Goal: Book appointment/travel/reservation

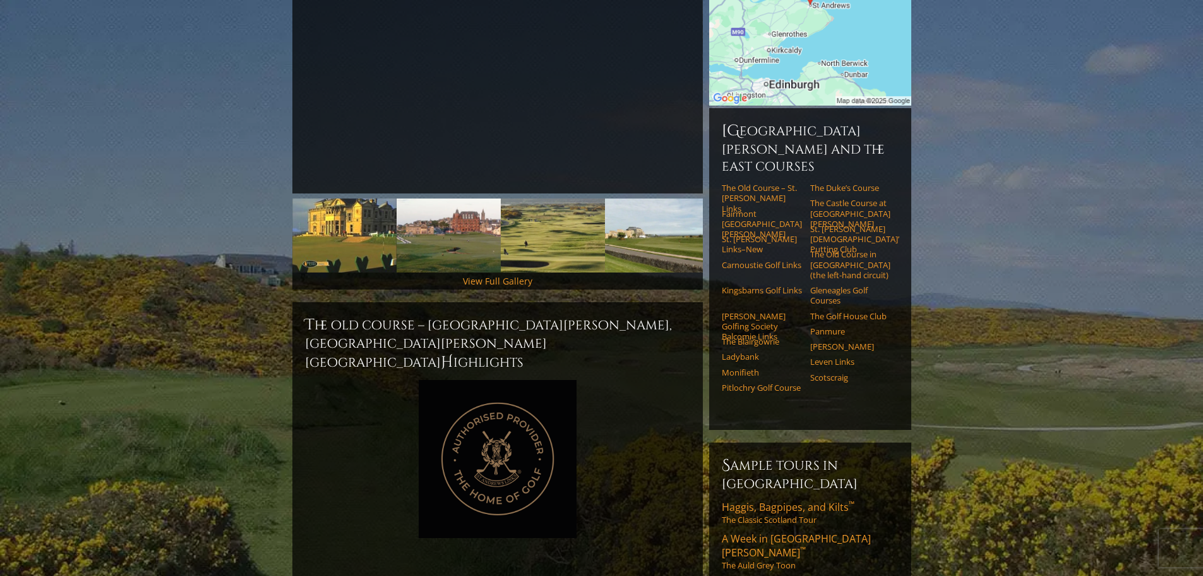
scroll to position [316, 0]
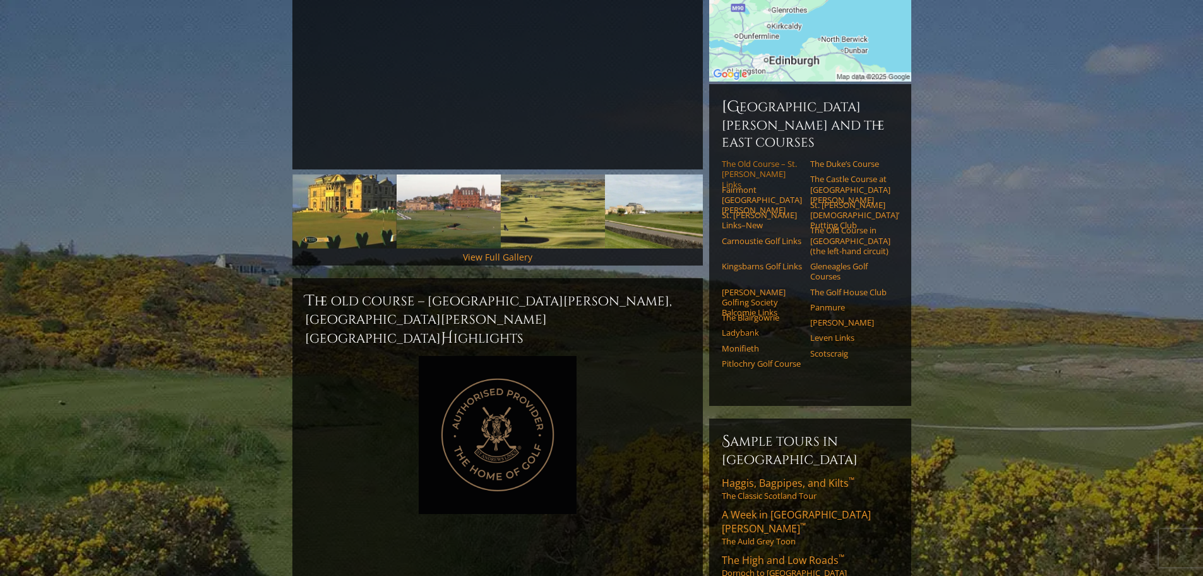
click at [756, 159] on link "The Old Course – St. [PERSON_NAME] Links" at bounding box center [762, 174] width 80 height 31
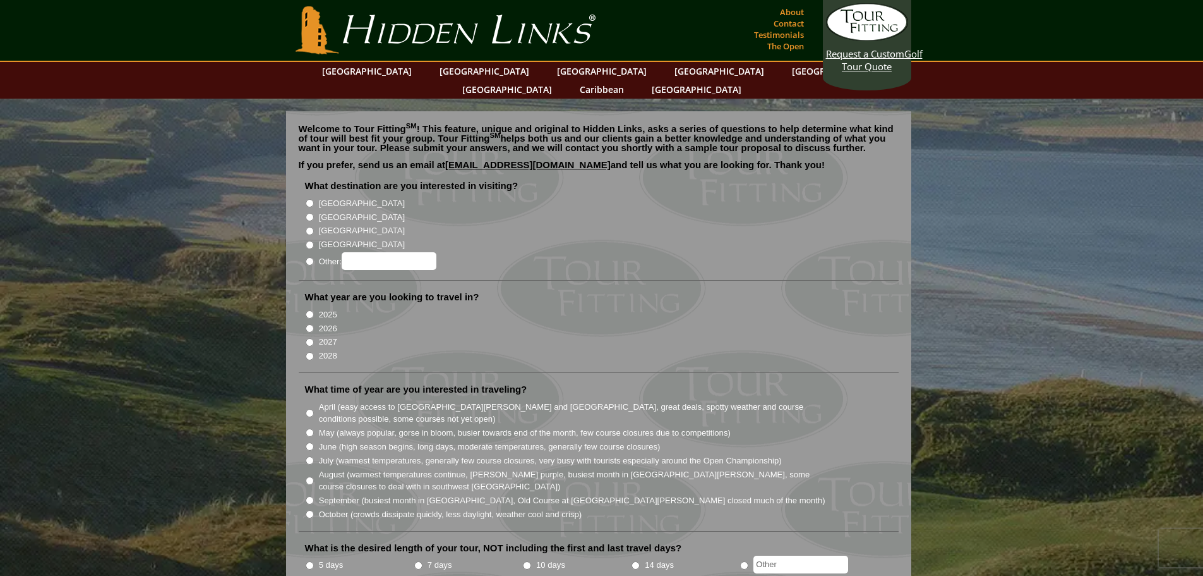
click at [311, 213] on input "[GEOGRAPHIC_DATA]" at bounding box center [310, 217] width 8 height 8
radio input "true"
click at [308, 338] on input "2027" at bounding box center [310, 342] width 8 height 8
radio input "true"
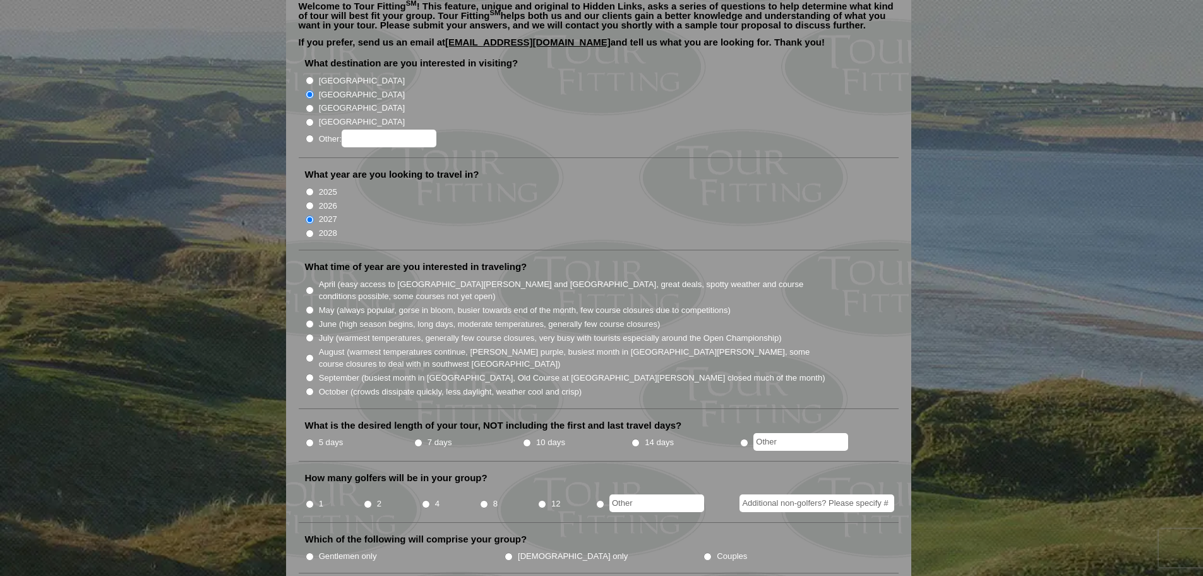
scroll to position [126, 0]
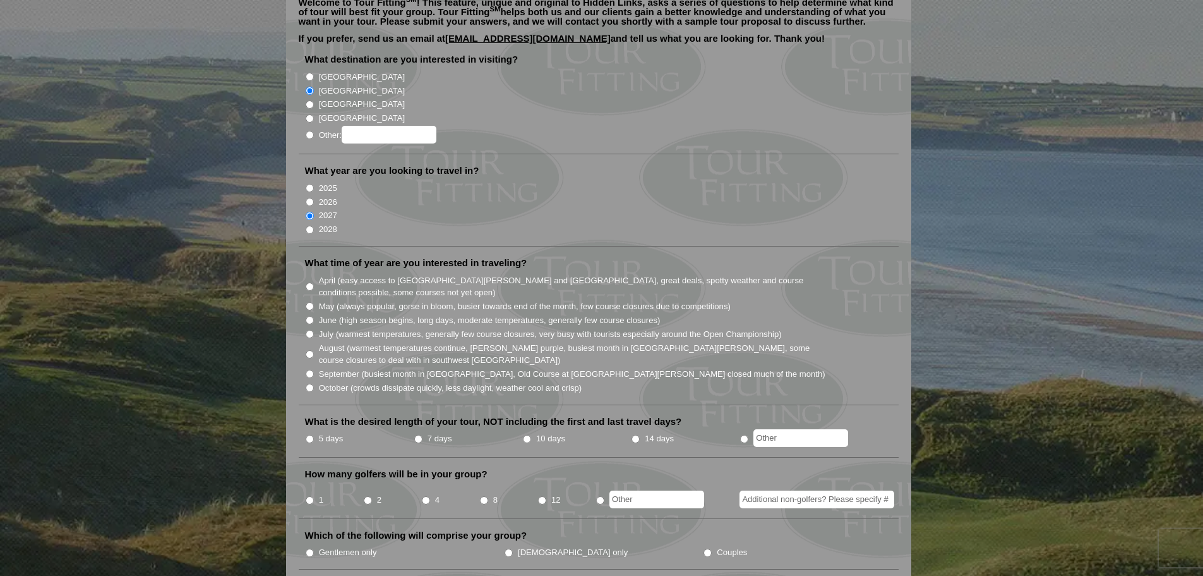
click at [310, 330] on input "July (warmest temperatures, generally few course closures, very busy with touri…" at bounding box center [310, 334] width 8 height 8
radio input "true"
click at [313, 435] on input "5 days" at bounding box center [310, 439] width 8 height 8
radio input "true"
click at [371, 496] on input "2" at bounding box center [368, 500] width 8 height 8
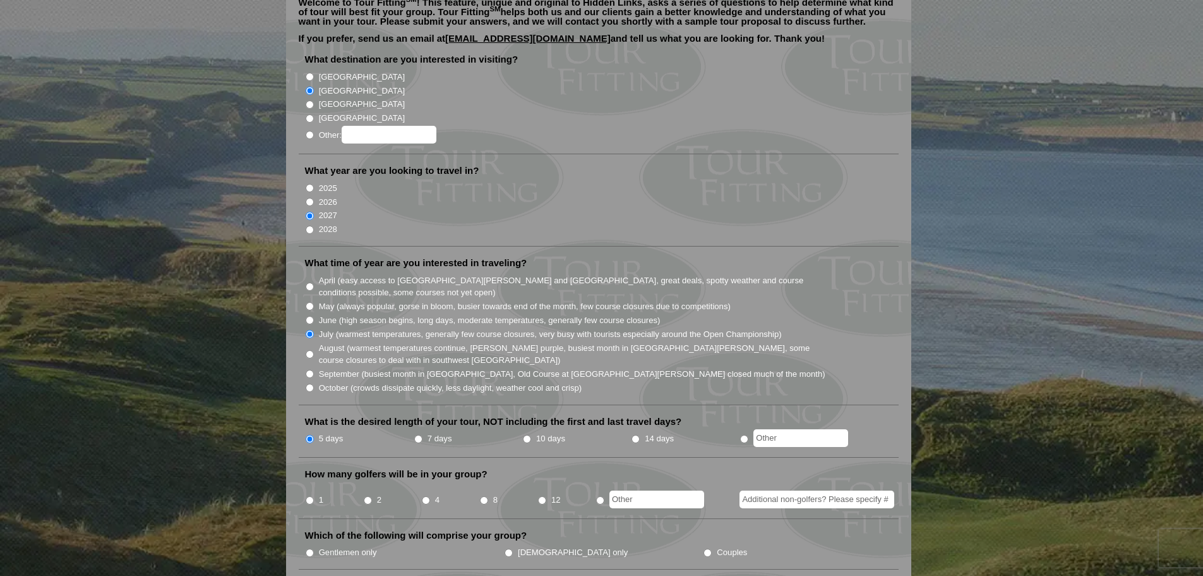
radio input "true"
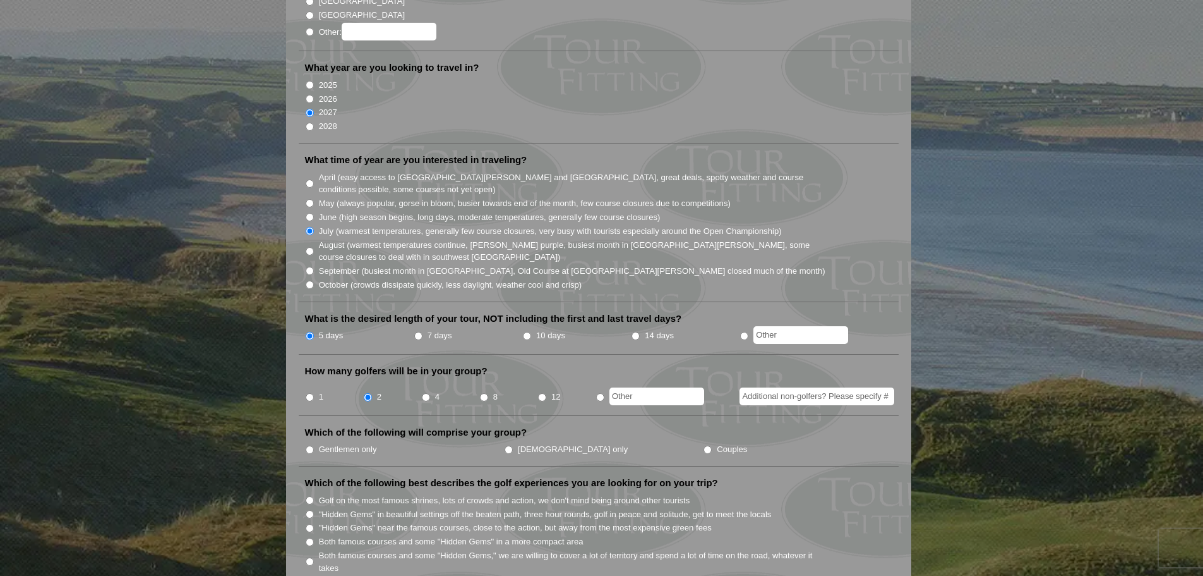
scroll to position [253, 0]
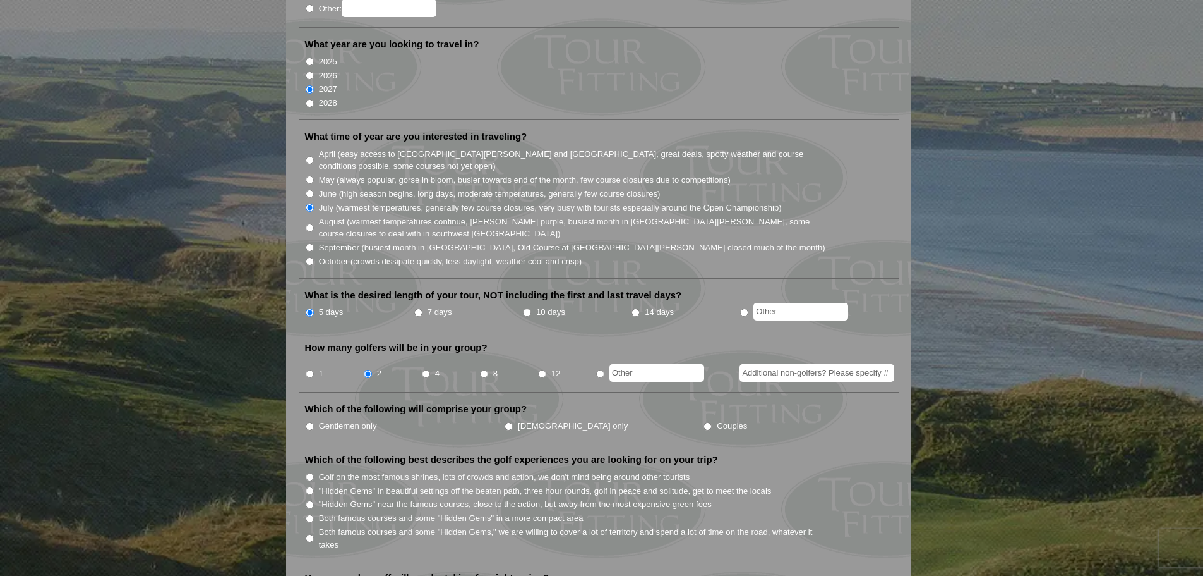
click at [315, 418] on li "Gentlemen only" at bounding box center [404, 425] width 199 height 14
click at [313, 422] on input "Gentlemen only" at bounding box center [310, 426] width 8 height 8
radio input "true"
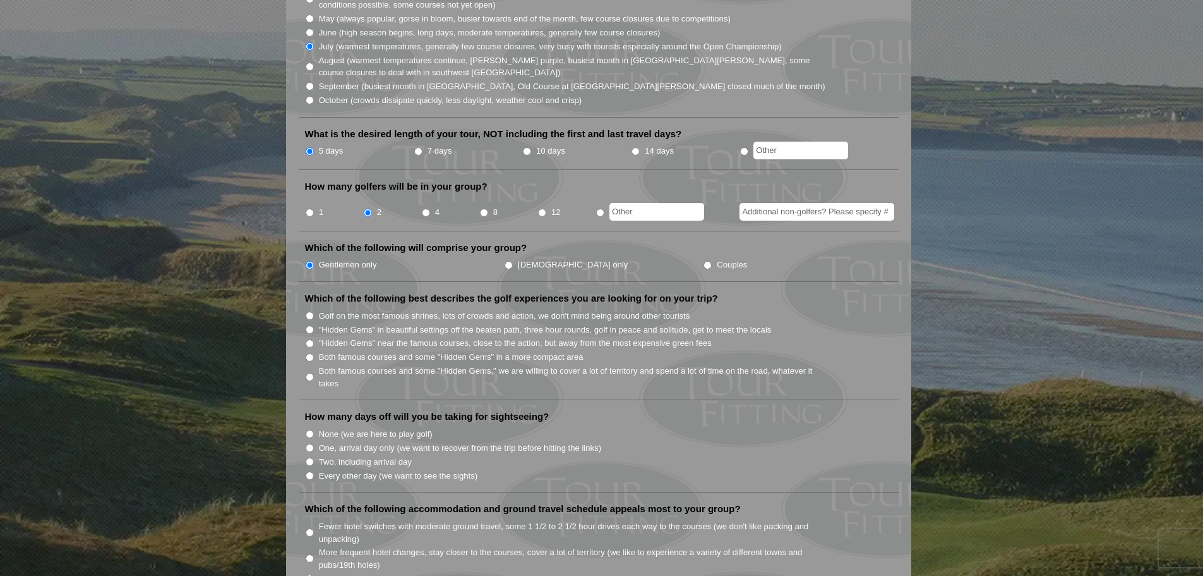
scroll to position [442, 0]
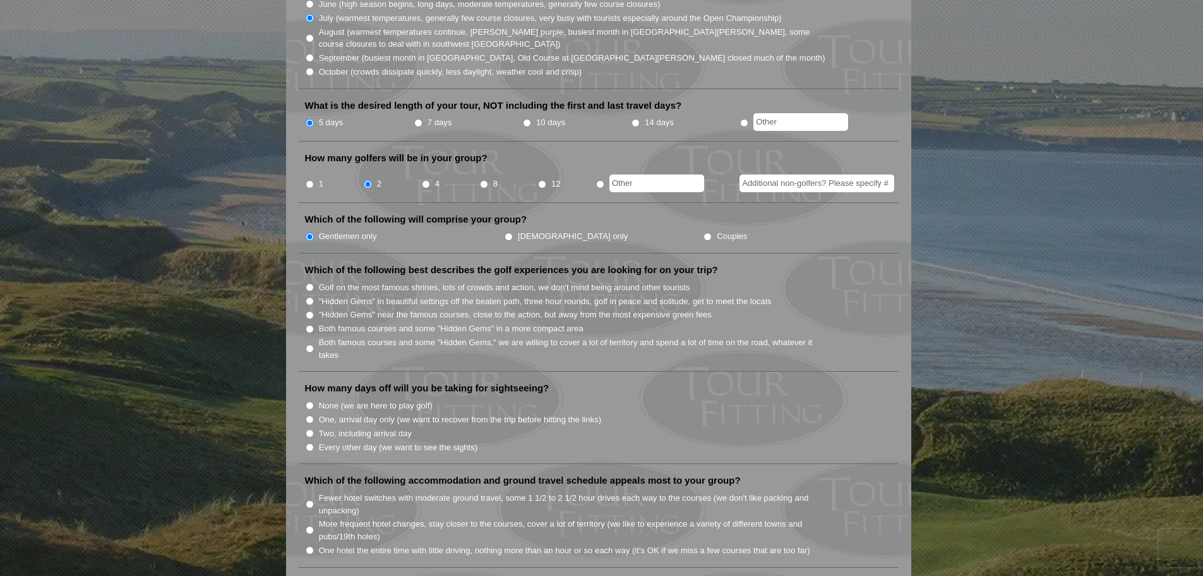
click at [316, 293] on li ""Hidden Gems" in beautiful settings off the beaten path, three hour rounds, gol…" at bounding box center [604, 300] width 598 height 14
click at [311, 297] on input ""Hidden Gems" in beautiful settings off the beaten path, three hour rounds, gol…" at bounding box center [310, 301] width 8 height 8
radio input "true"
click at [309, 401] on input "None (we are here to play golf)" at bounding box center [310, 405] width 8 height 8
radio input "true"
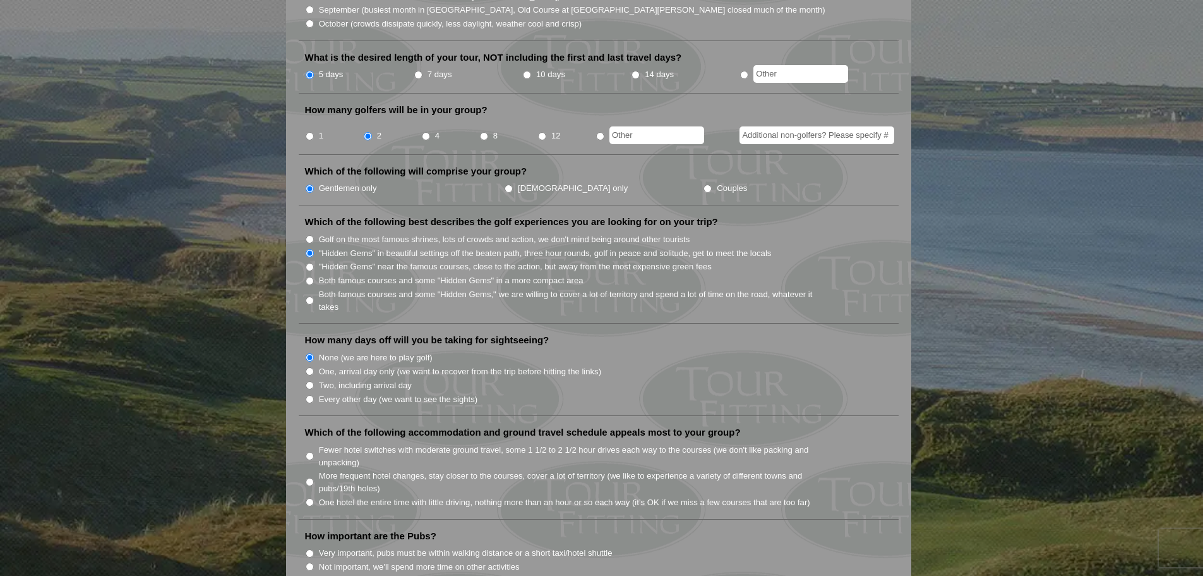
scroll to position [632, 0]
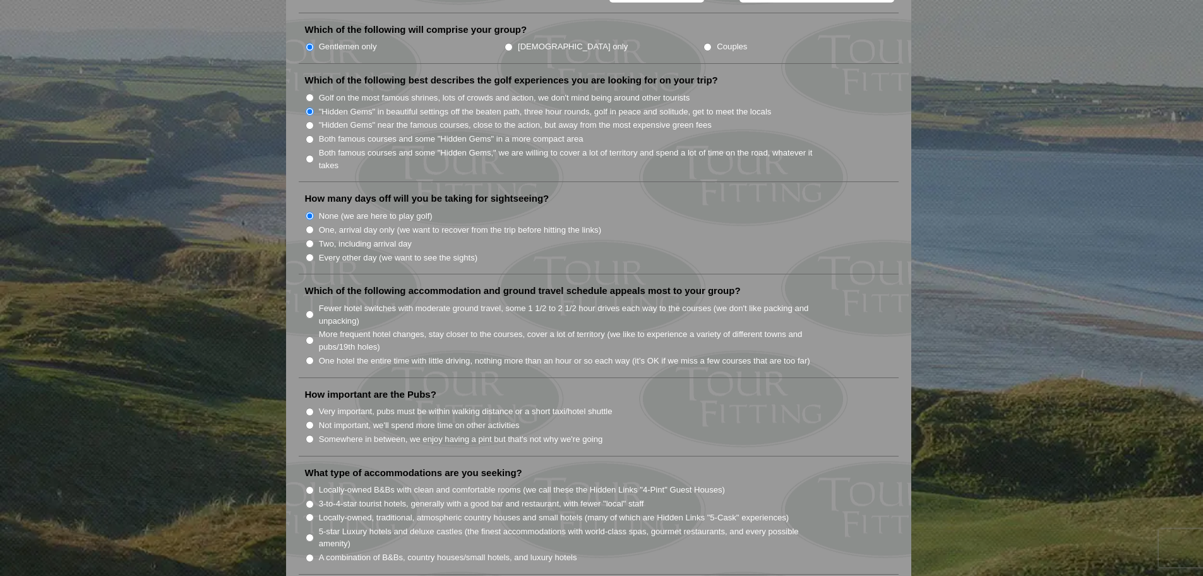
click at [313, 336] on input "More frequent hotel changes, stay closer to the courses, cover a lot of territo…" at bounding box center [310, 340] width 8 height 8
radio input "true"
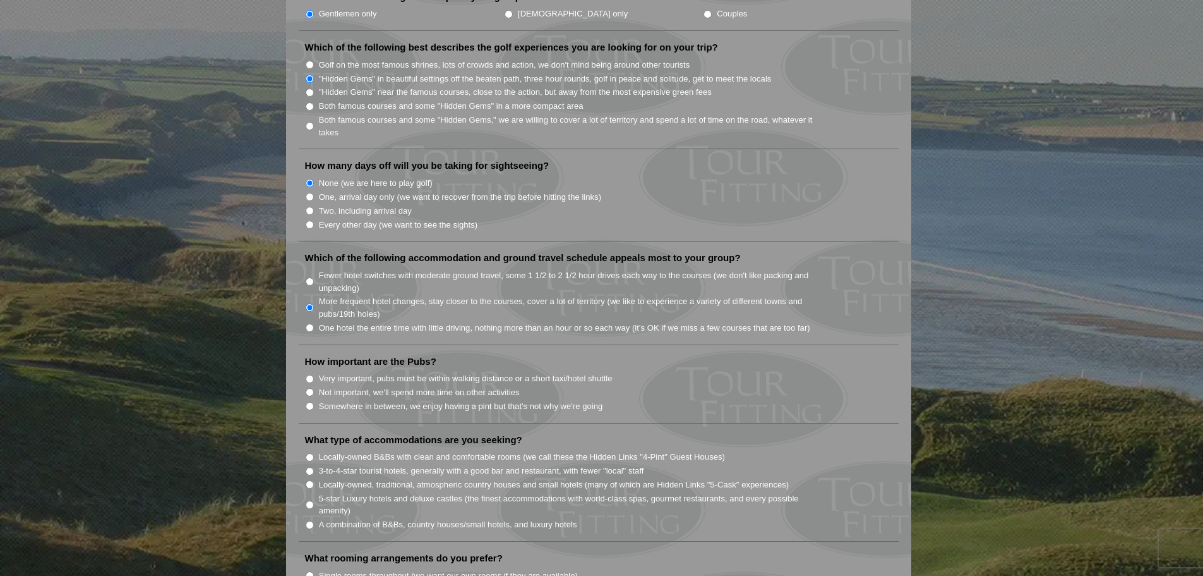
scroll to position [695, 0]
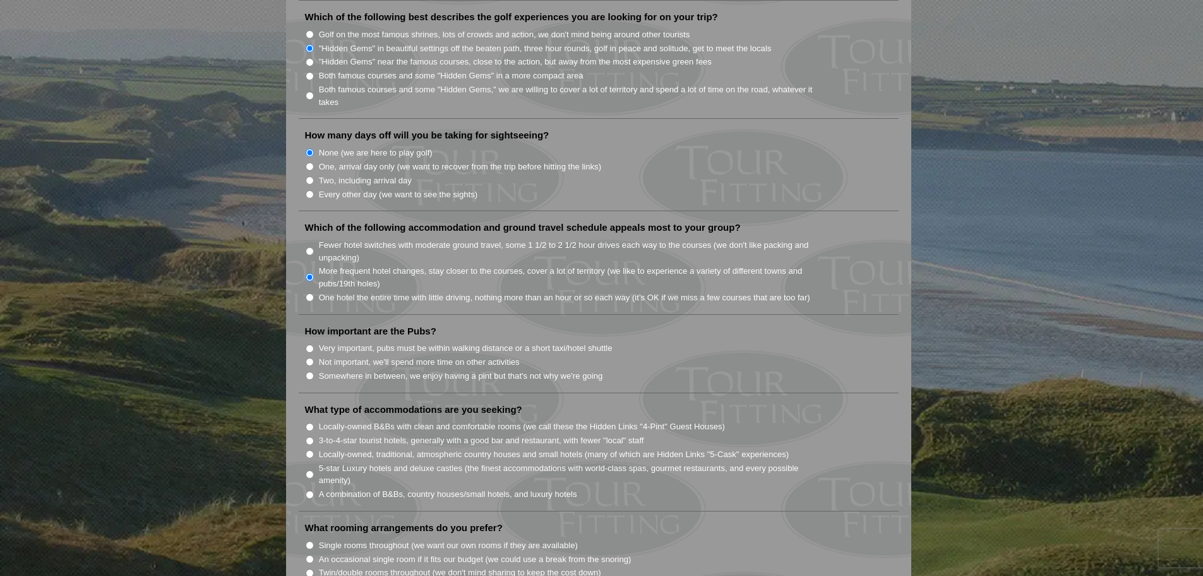
click at [311, 358] on input "Not important, we'll spend more time on other activities" at bounding box center [310, 362] width 8 height 8
radio input "true"
click at [310, 344] on input "Very important, pubs must be within walking distance or a short taxi/hotel shut…" at bounding box center [310, 348] width 8 height 8
radio input "true"
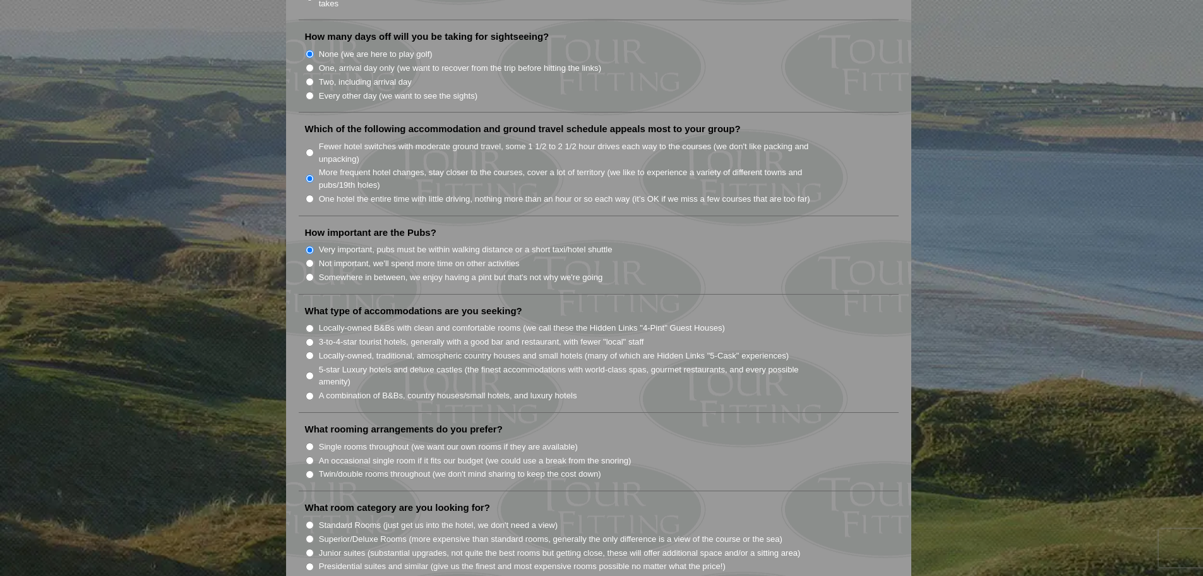
scroll to position [821, 0]
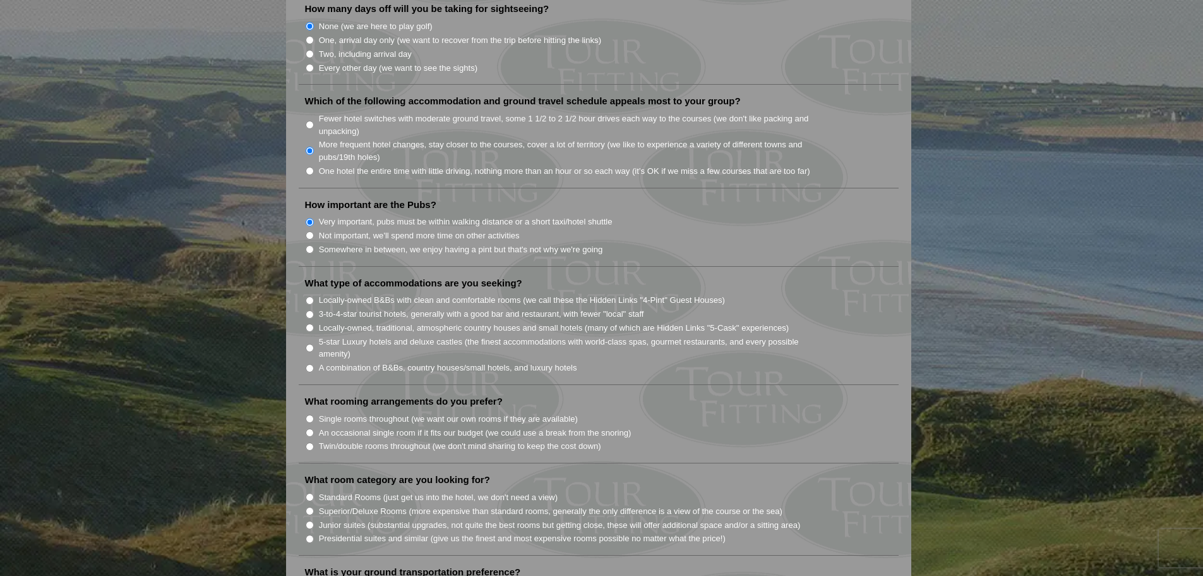
click at [311, 296] on input "Locally-owned B&Bs with clean and comfortable rooms (we call these the Hidden L…" at bounding box center [310, 300] width 8 height 8
radio input "true"
click at [311, 296] on input "Locally-owned B&Bs with clean and comfortable rooms (we call these the Hidden L…" at bounding box center [310, 300] width 8 height 8
click at [315, 306] on li "3-to-4-star tourist hotels, generally with a good bar and restaurant, with fewe…" at bounding box center [604, 313] width 598 height 14
click at [317, 360] on li "A combination of B&Bs, country houses/small hotels, and luxury hotels" at bounding box center [604, 367] width 598 height 14
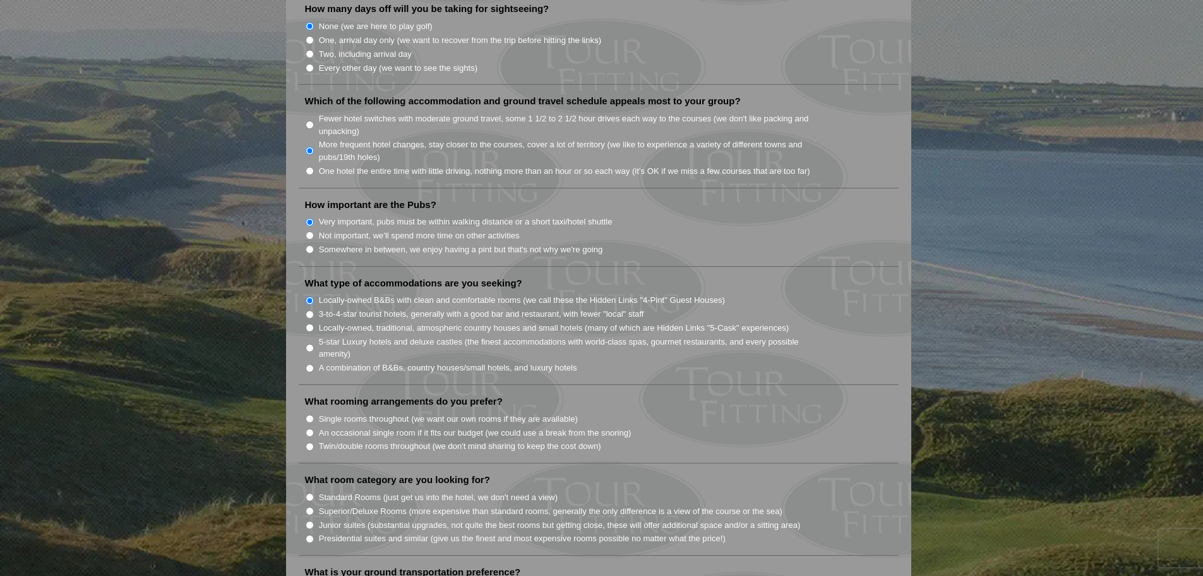
click at [308, 364] on input "A combination of B&Bs, country houses/small hotels, and luxury hotels" at bounding box center [310, 368] width 8 height 8
radio input "true"
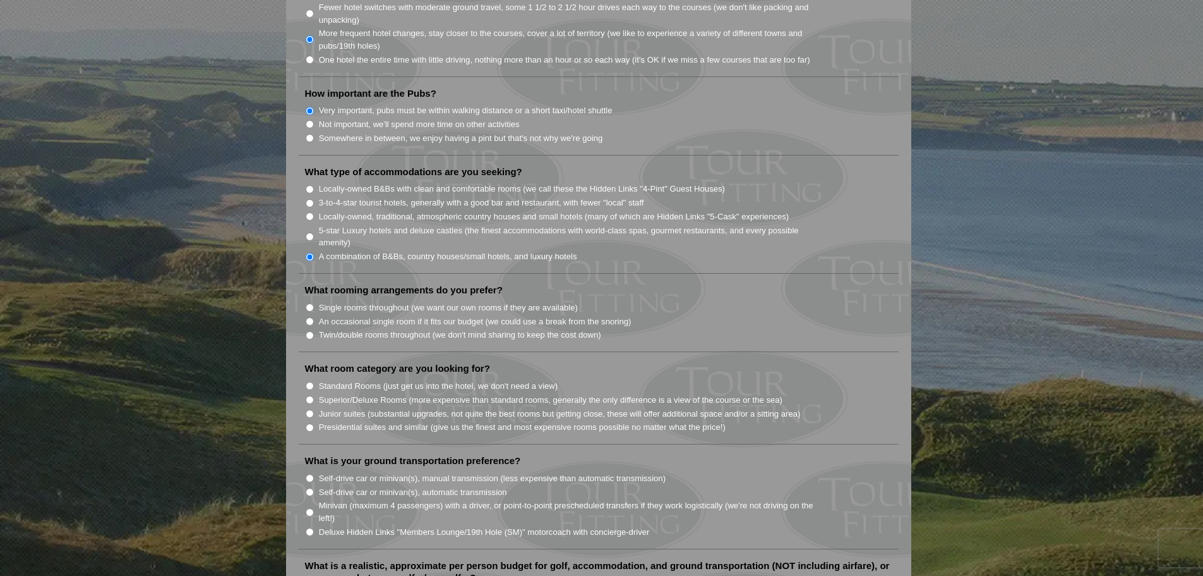
scroll to position [948, 0]
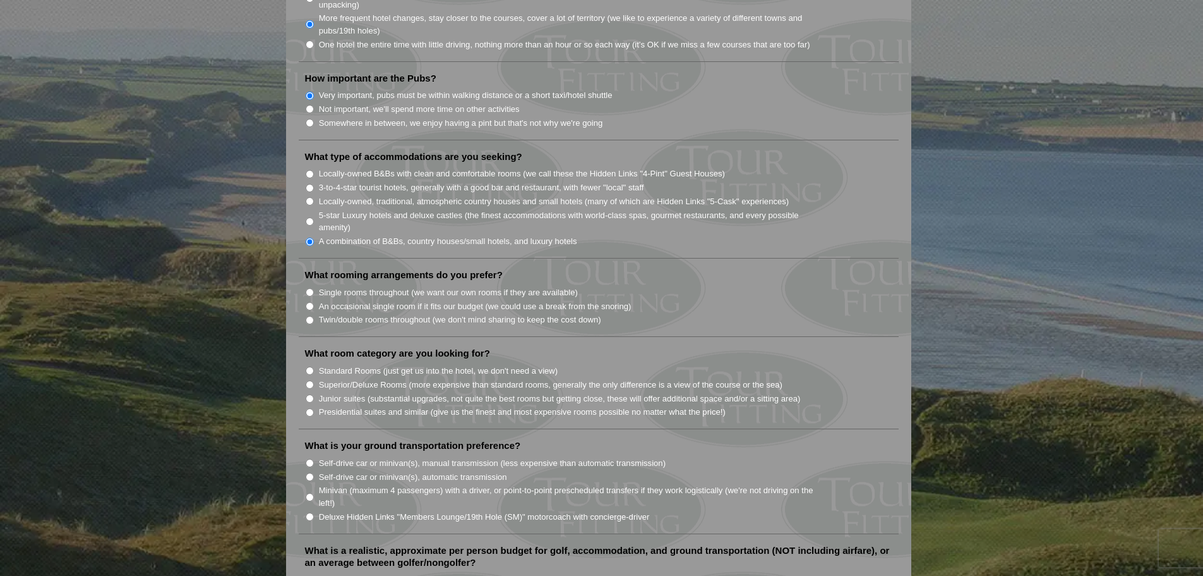
click at [313, 316] on input "Twin/double rooms throughout (we don't mind sharing to keep the cost down)" at bounding box center [310, 320] width 8 height 8
radio input "true"
click at [311, 366] on input "Standard Rooms (just get us into the hotel, we don't need a view)" at bounding box center [310, 370] width 8 height 8
radio input "true"
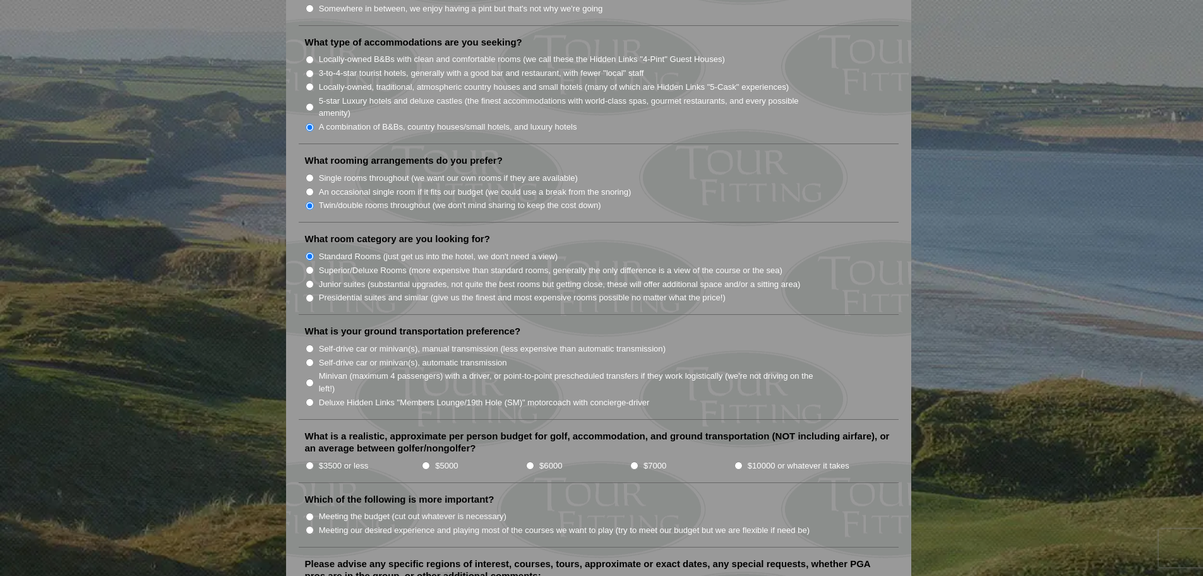
scroll to position [1074, 0]
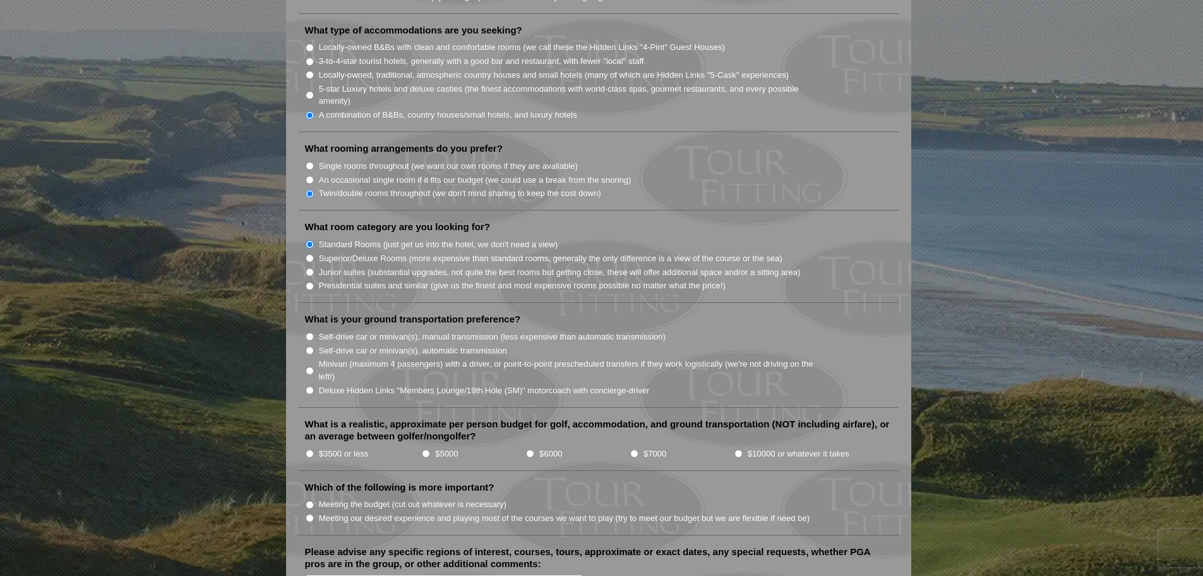
click at [312, 346] on input "Self-drive car or minivan(s), automatic transmission" at bounding box center [310, 350] width 8 height 8
radio input "true"
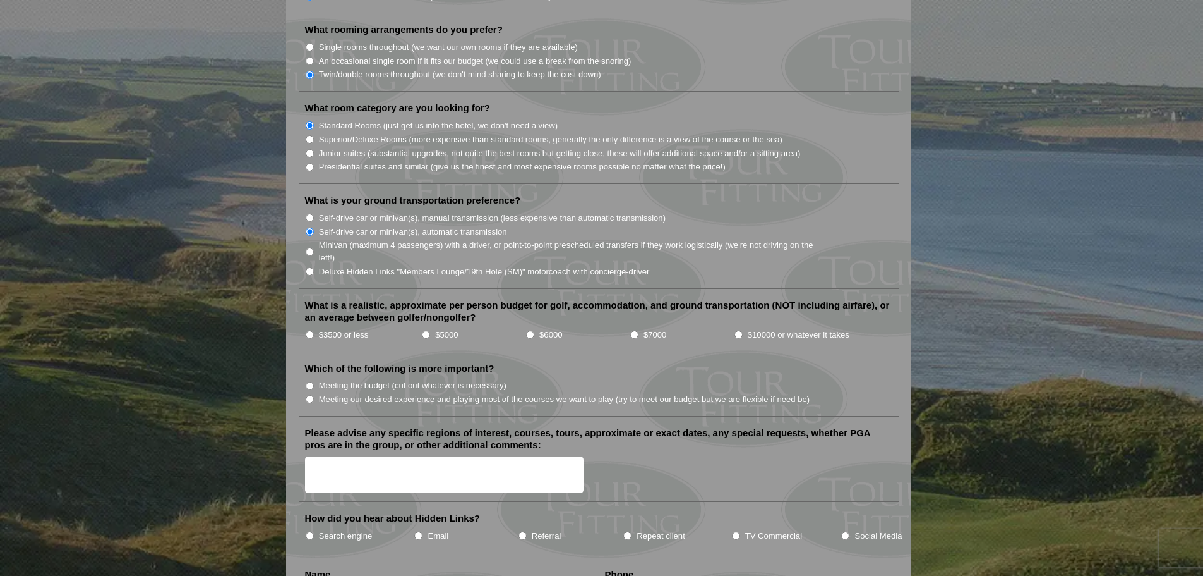
scroll to position [1200, 0]
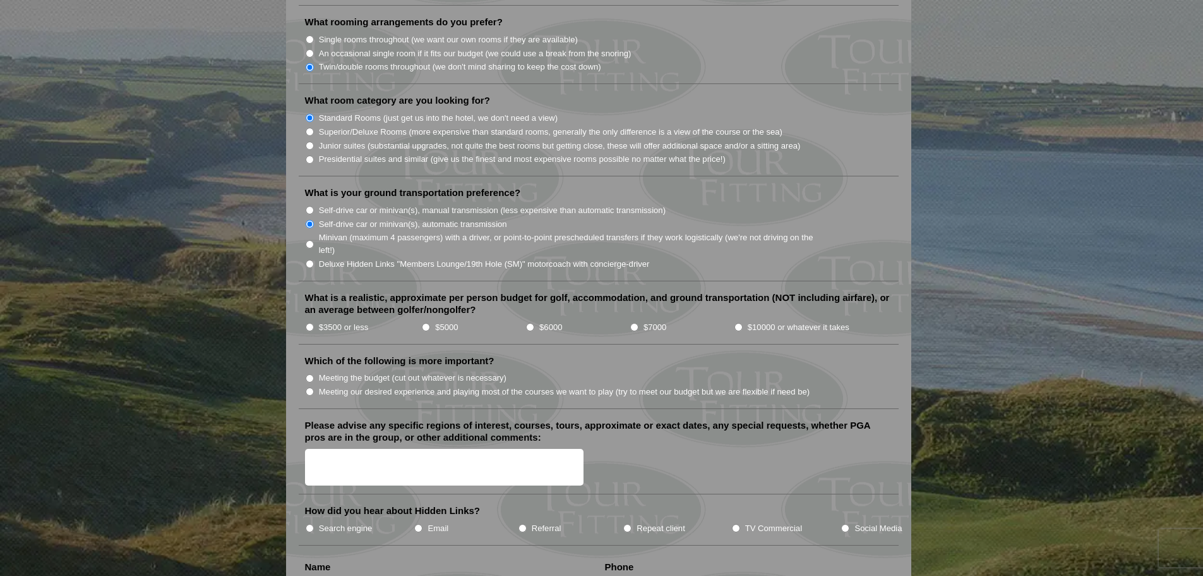
click at [528, 323] on input "$6000" at bounding box center [530, 327] width 8 height 8
radio input "true"
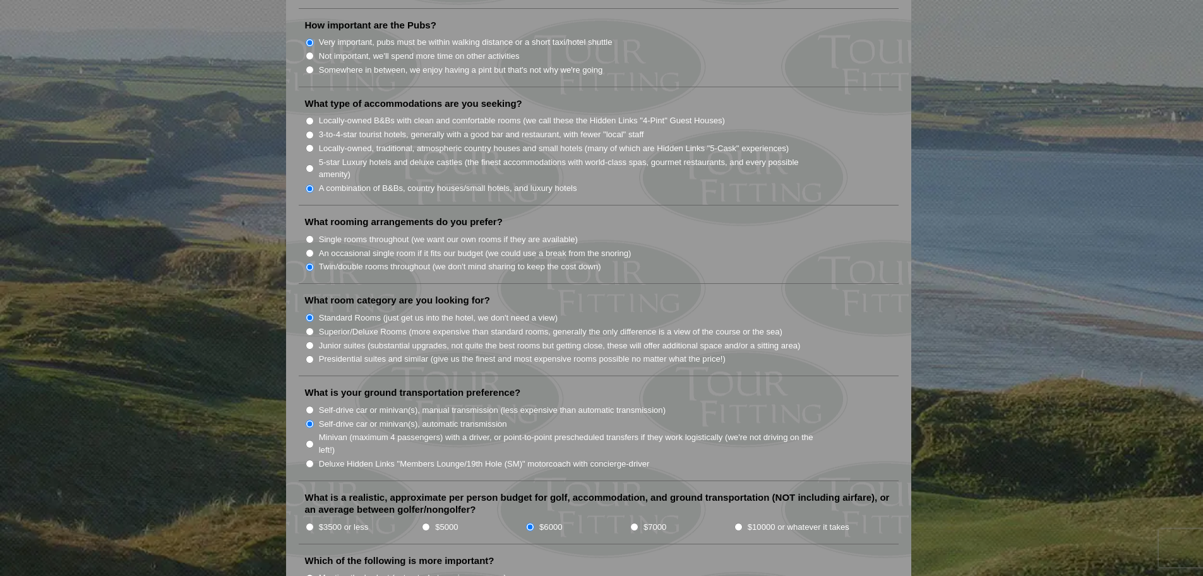
scroll to position [959, 0]
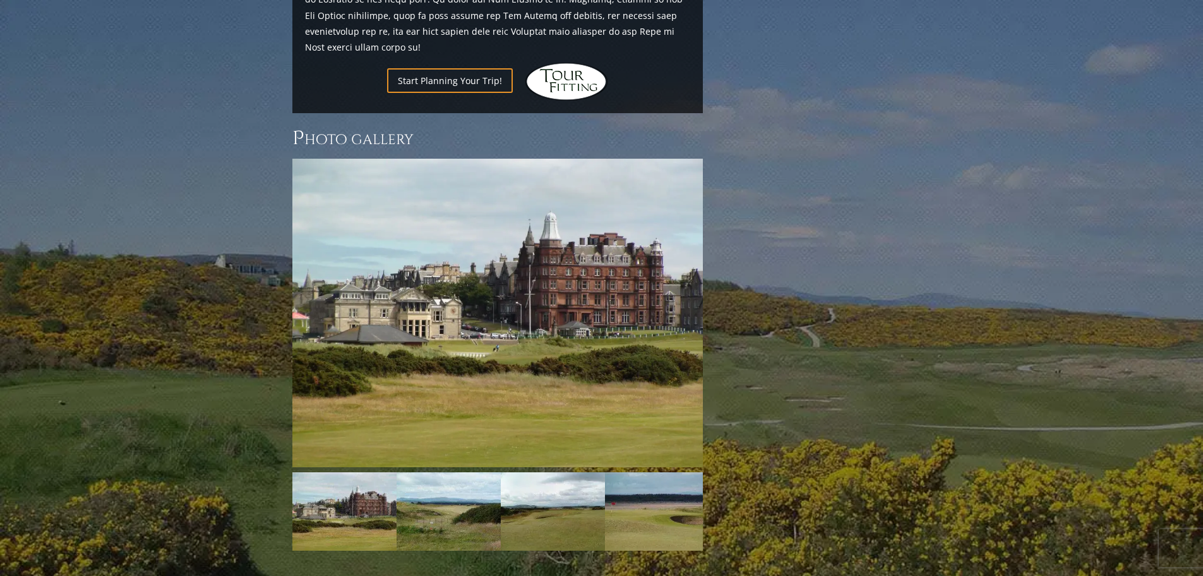
scroll to position [1402, 0]
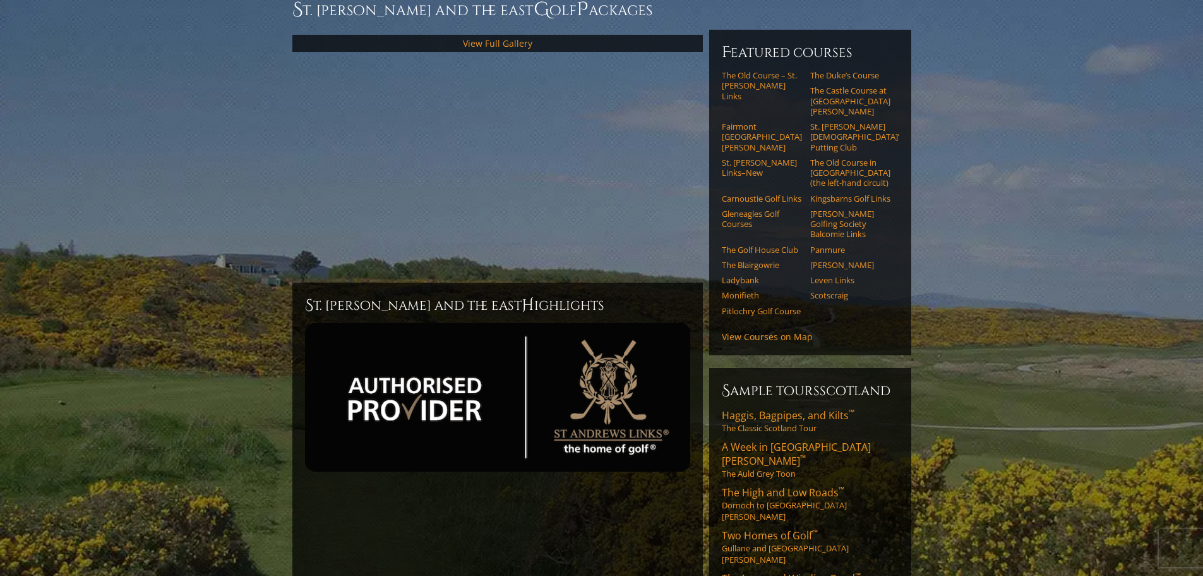
scroll to position [190, 0]
